Goal: Information Seeking & Learning: Check status

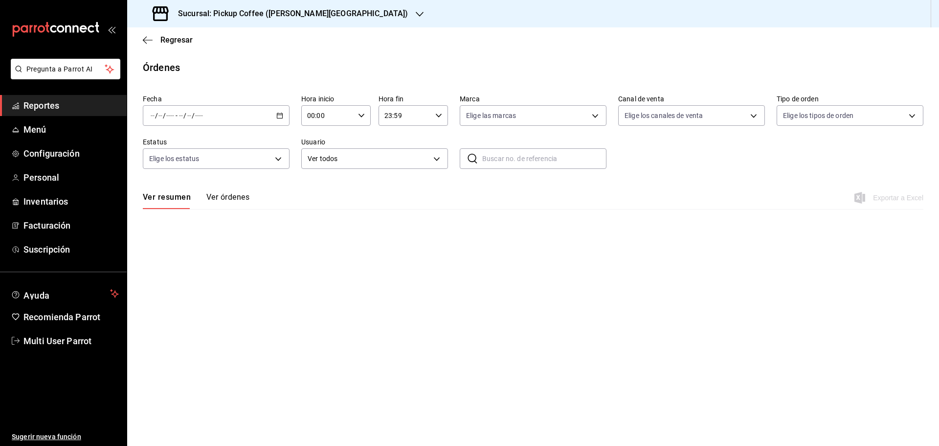
click at [64, 103] on span "Reportes" at bounding box center [70, 105] width 95 height 13
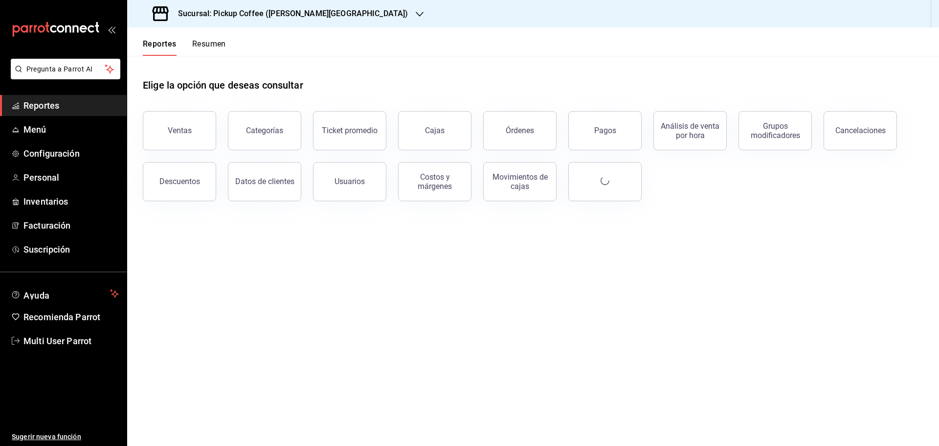
click at [211, 43] on button "Resumen" at bounding box center [209, 47] width 34 height 17
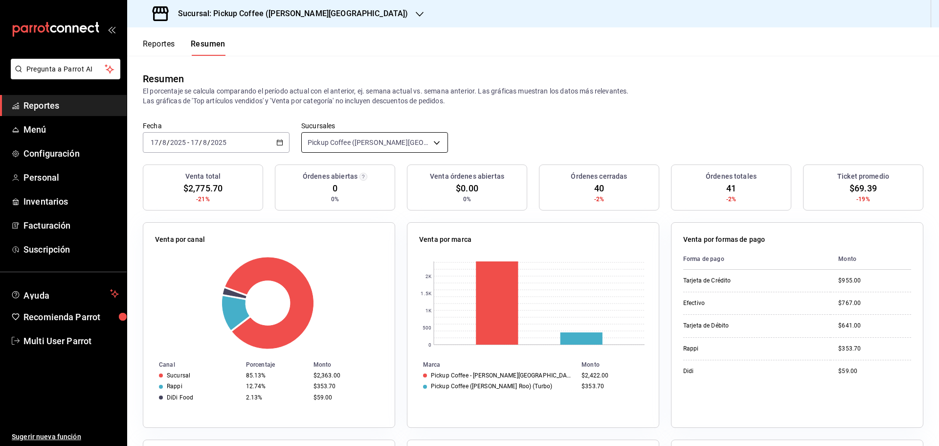
click at [434, 140] on body "Pregunta a Parrot AI Reportes Menú Configuración Personal Inventarios Facturaci…" at bounding box center [469, 223] width 939 height 446
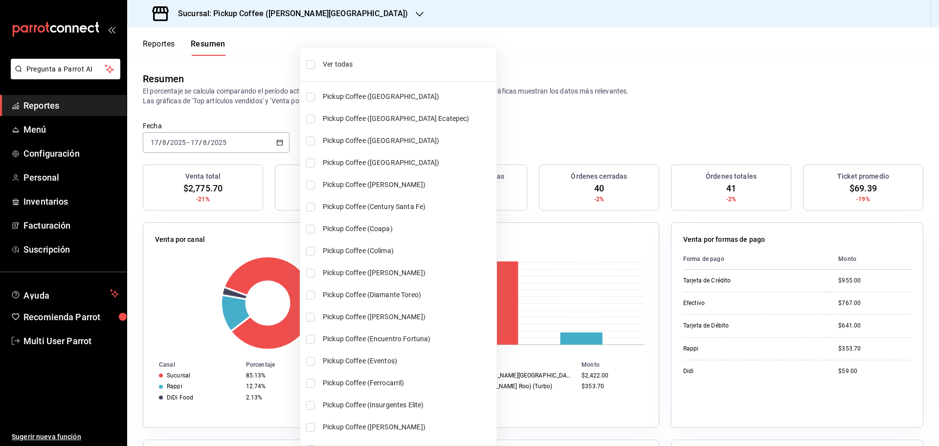
click at [434, 141] on span "Pickup Coffee ([GEOGRAPHIC_DATA])" at bounding box center [408, 140] width 170 height 10
type input "[object Object],[object Object]"
checkbox input "true"
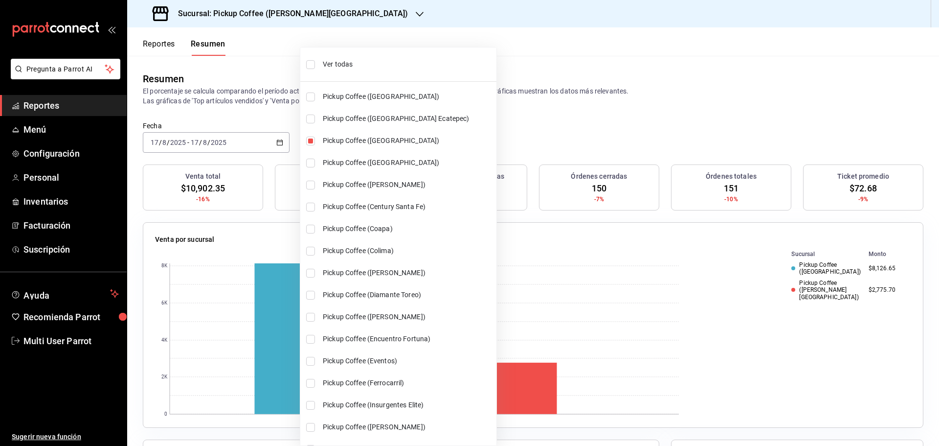
click at [434, 141] on span "Pickup Coffee ([GEOGRAPHIC_DATA])" at bounding box center [408, 140] width 170 height 10
type input "[object Object]"
checkbox input "false"
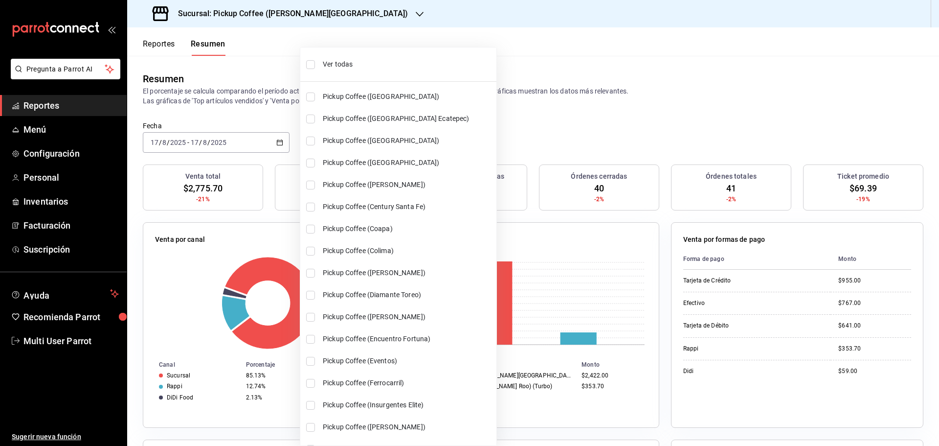
click at [352, 66] on span "Ver todas" at bounding box center [408, 64] width 170 height 10
type input "[object Object],[object Object],[object Object],[object Object],[object Object]…"
checkbox input "true"
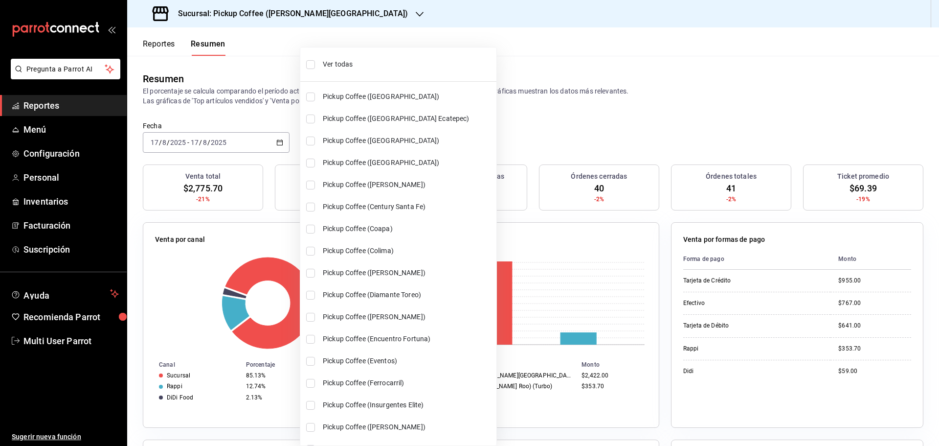
checkbox input "true"
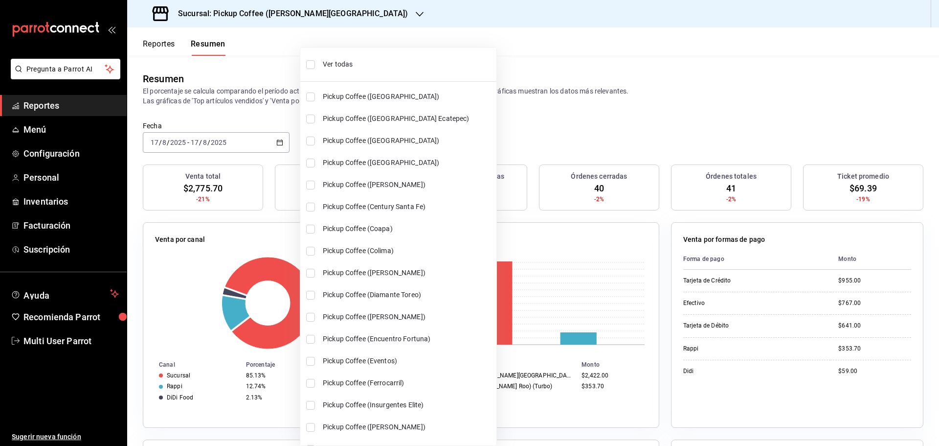
checkbox input "true"
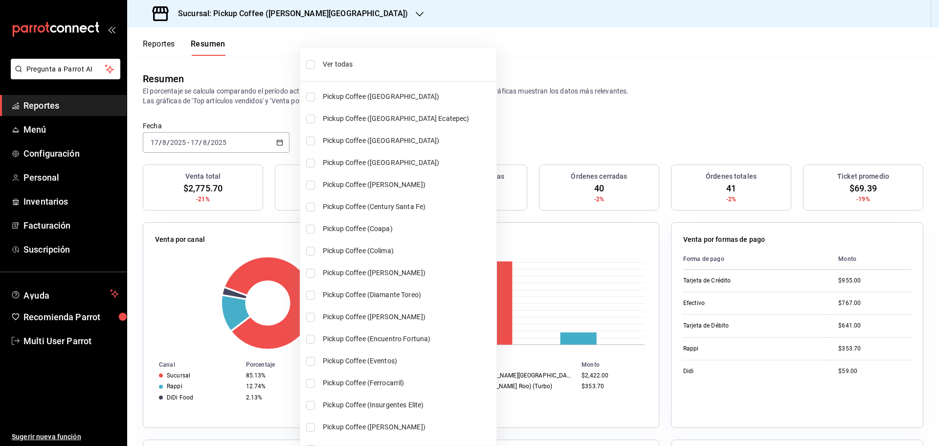
checkbox input "true"
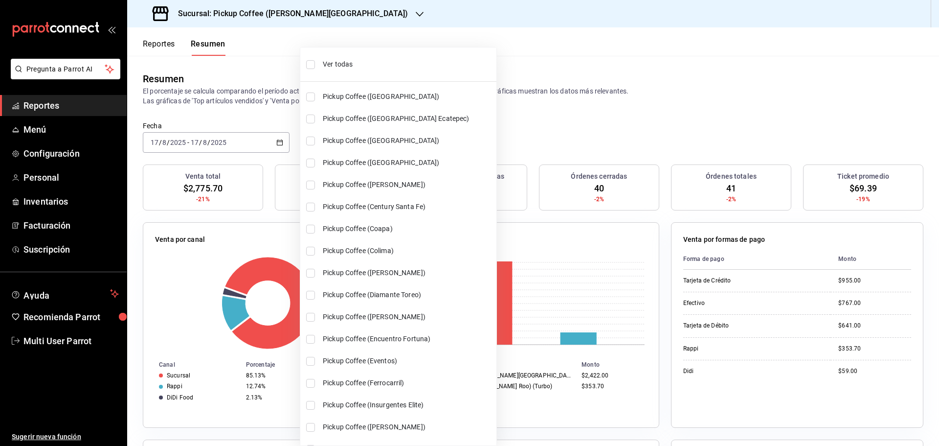
checkbox input "true"
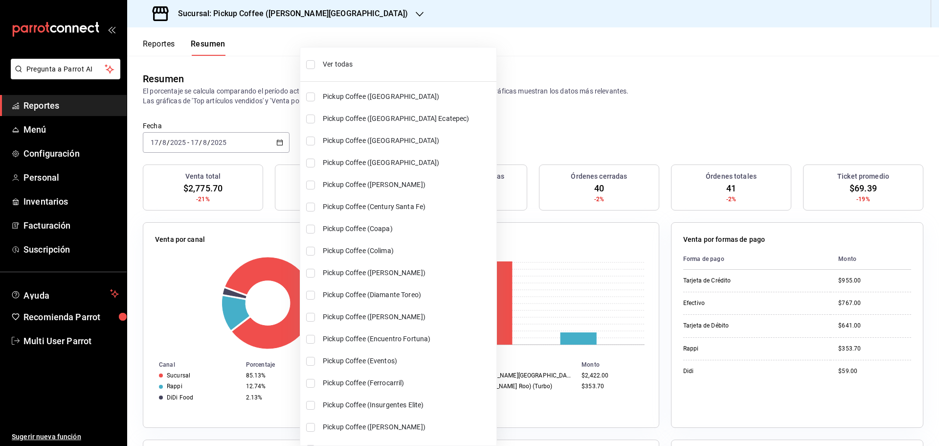
checkbox input "true"
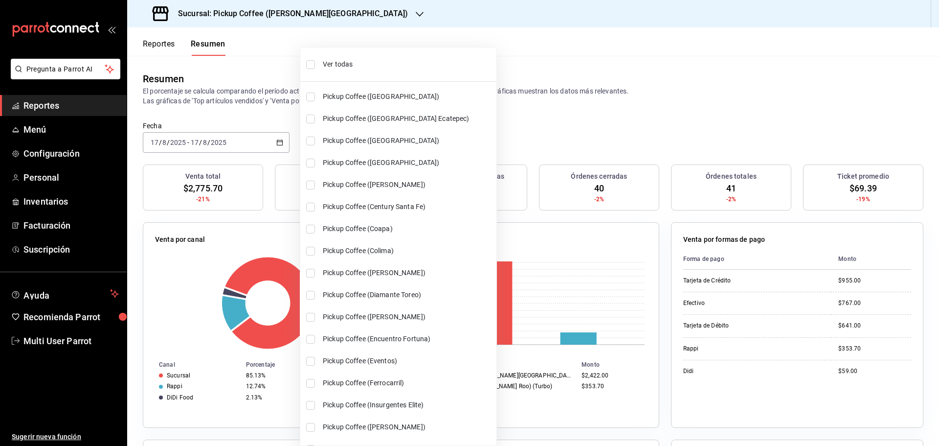
checkbox input "true"
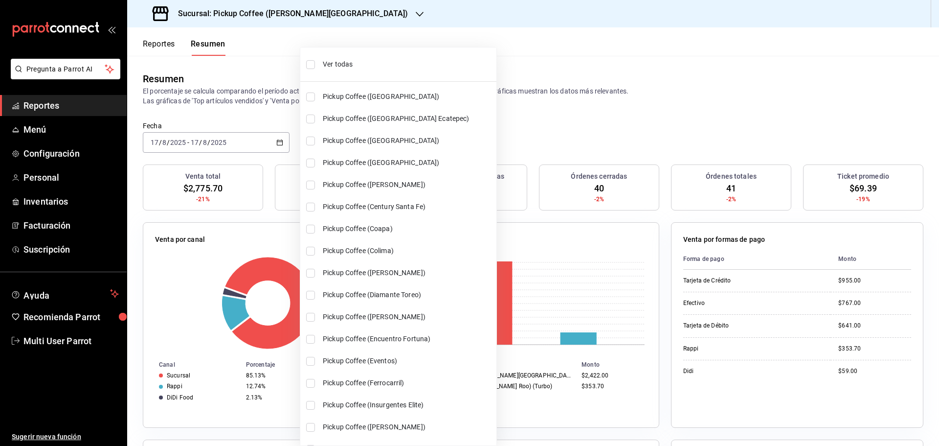
checkbox input "true"
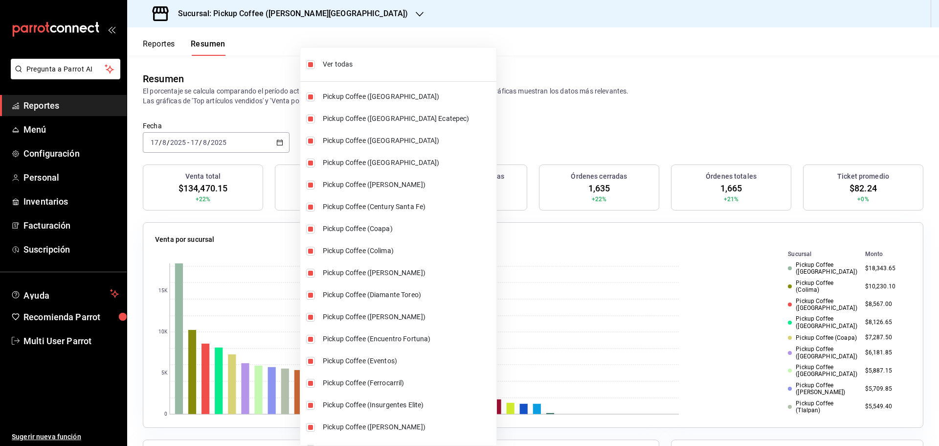
click at [531, 125] on div at bounding box center [469, 223] width 939 height 446
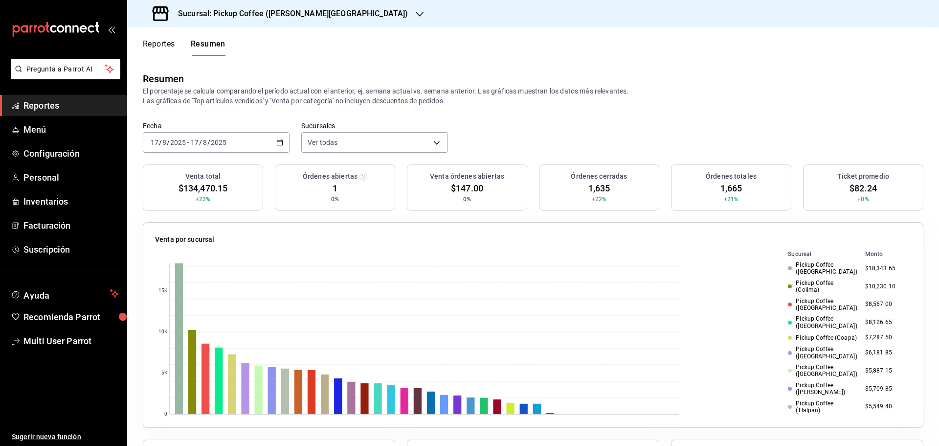
click at [278, 143] on icon "button" at bounding box center [279, 142] width 7 height 7
click at [191, 280] on span "Rango de fechas" at bounding box center [189, 282] width 76 height 10
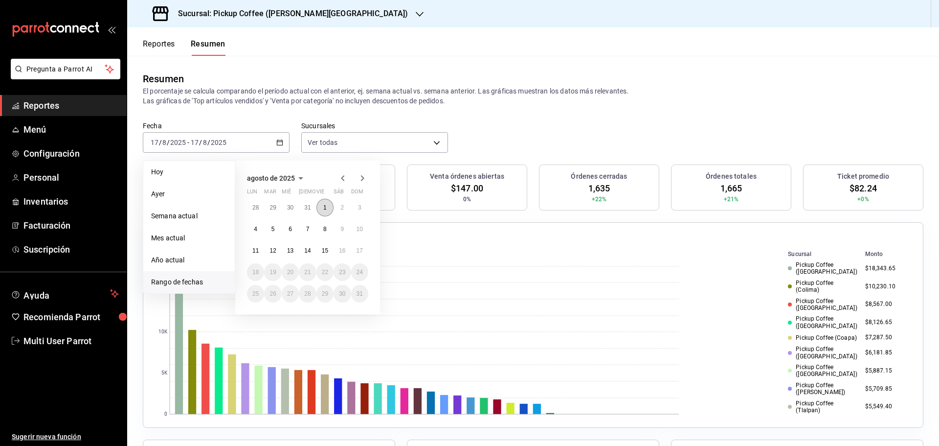
click at [327, 206] on button "1" at bounding box center [324, 208] width 17 height 18
click at [345, 252] on abbr "16" at bounding box center [342, 250] width 6 height 7
